Goal: Information Seeking & Learning: Check status

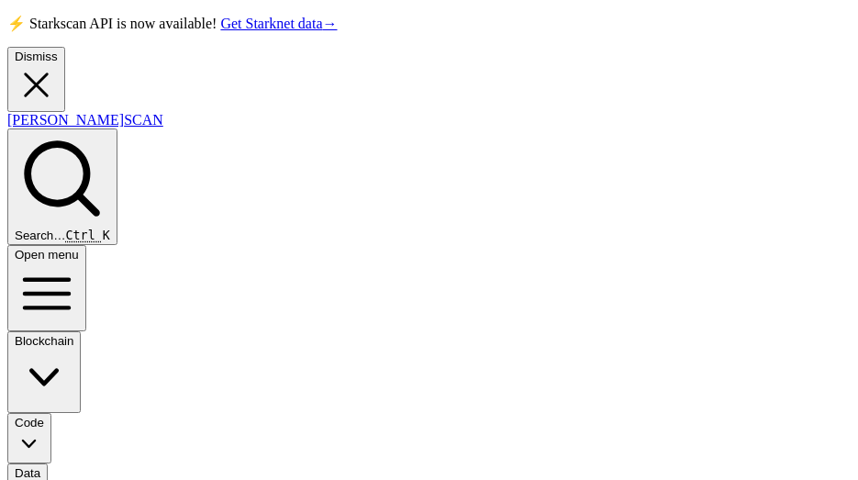
radio input "true"
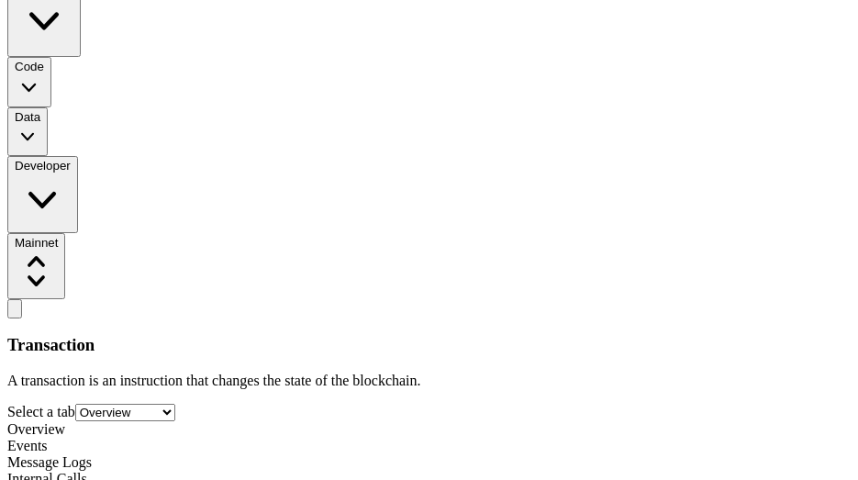
scroll to position [367, 0]
